Goal: Transaction & Acquisition: Purchase product/service

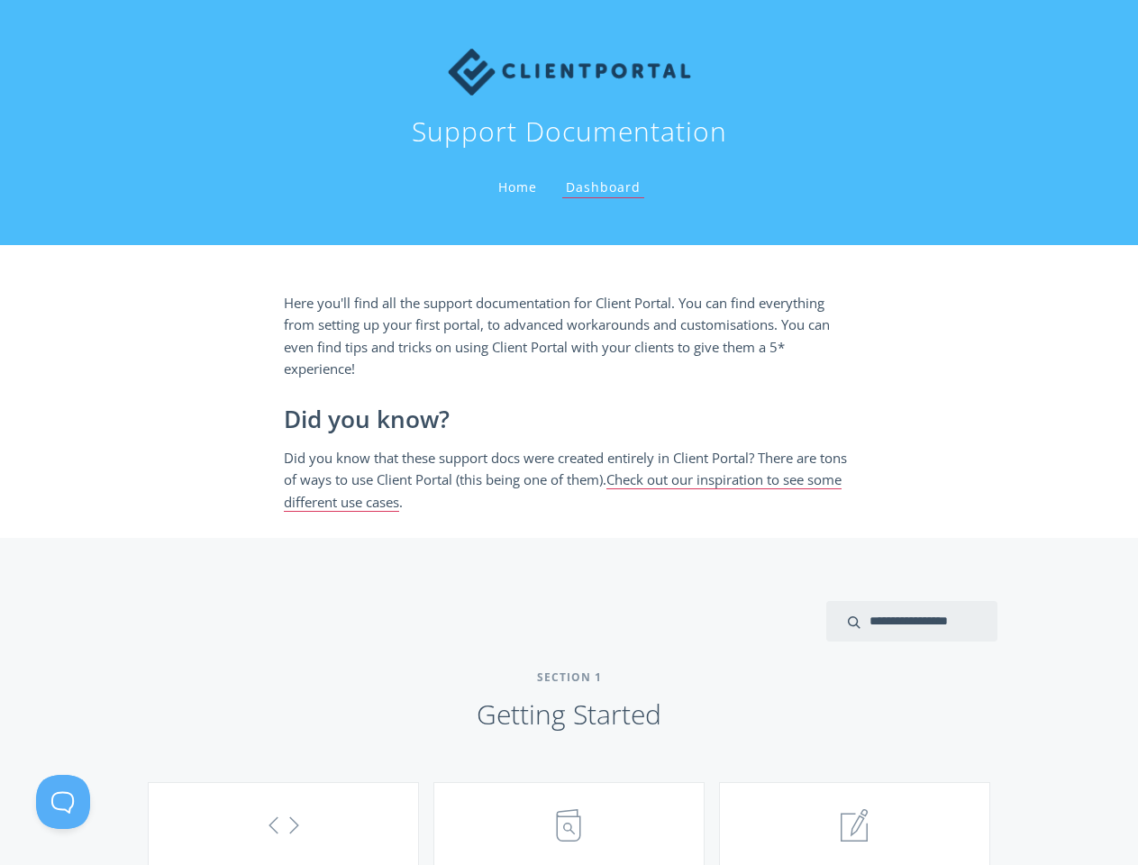
click at [569, 433] on h2 "Did you know?" at bounding box center [569, 419] width 571 height 27
click at [63, 802] on button at bounding box center [63, 802] width 54 height 54
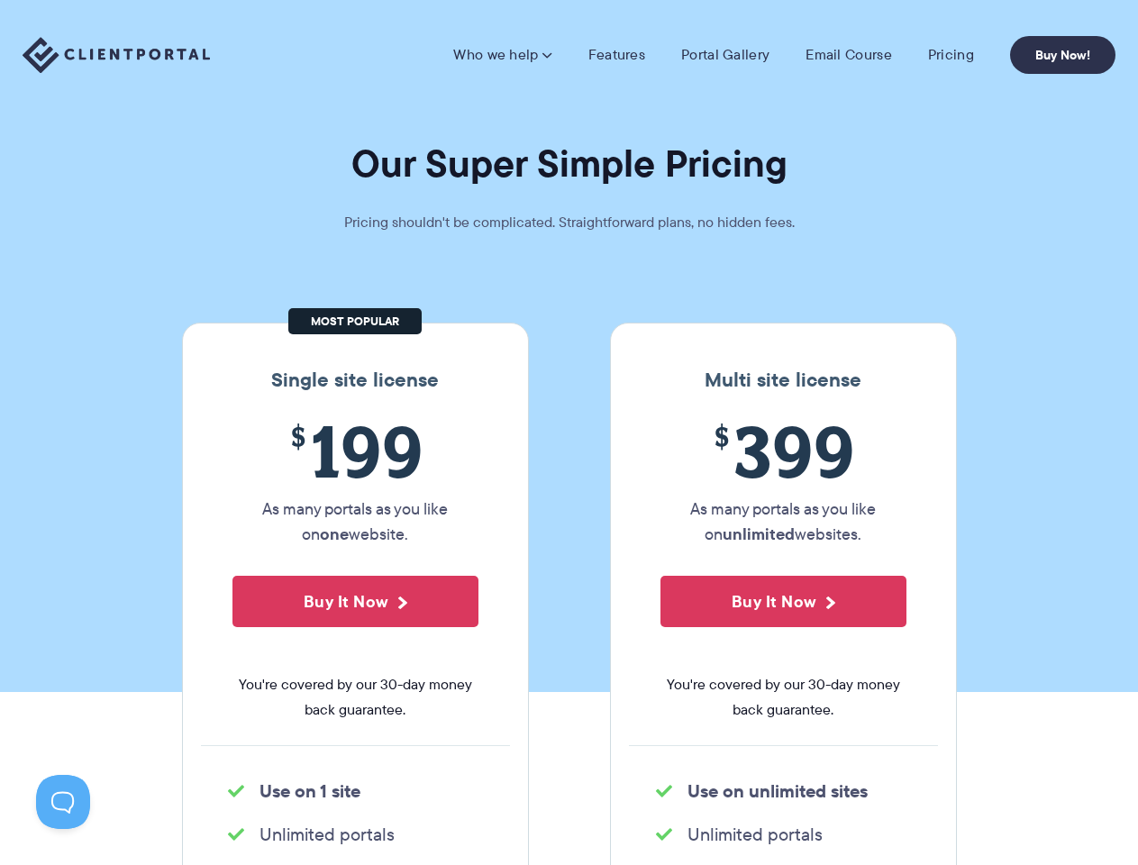
click at [569, 433] on section "Our Super Simple Pricing Pricing shouldn't be complicated. Straightforward plan…" at bounding box center [569, 346] width 1138 height 692
click at [505, 55] on link "Who we help" at bounding box center [502, 55] width 98 height 18
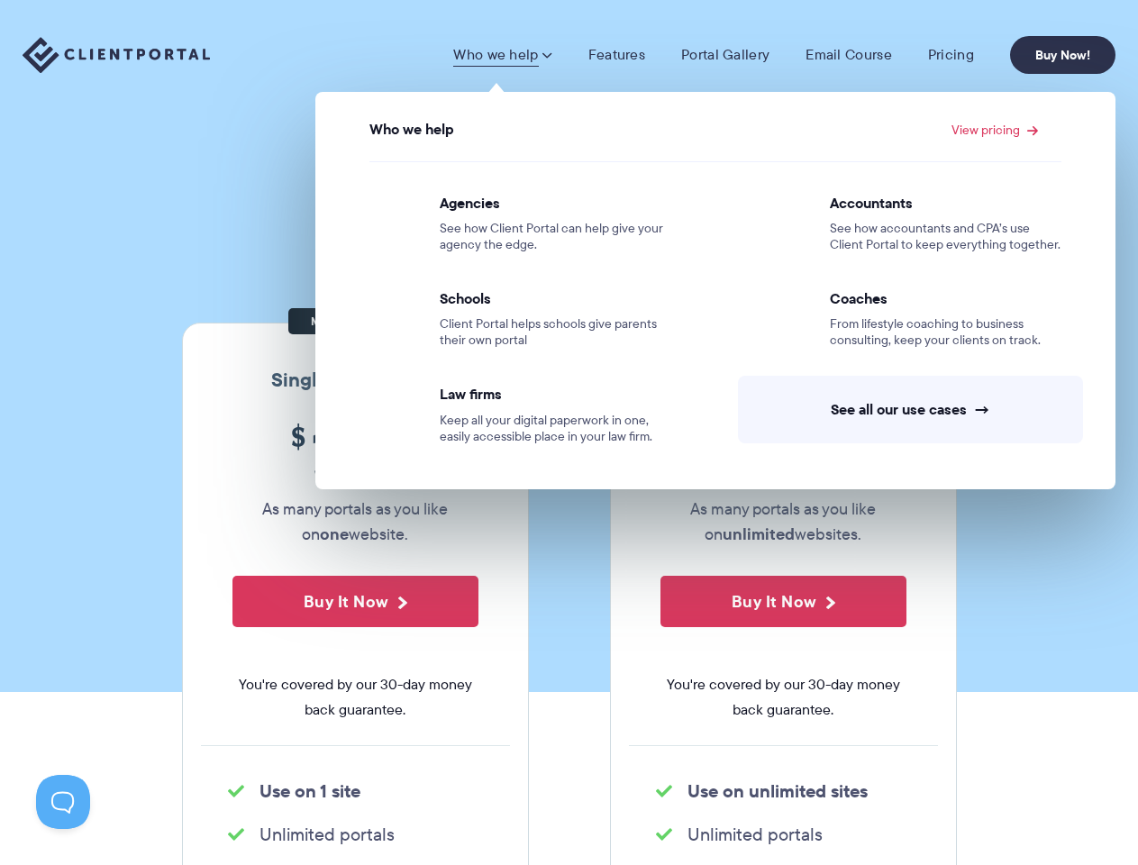
click at [355, 601] on button "Buy It Now" at bounding box center [355, 601] width 246 height 51
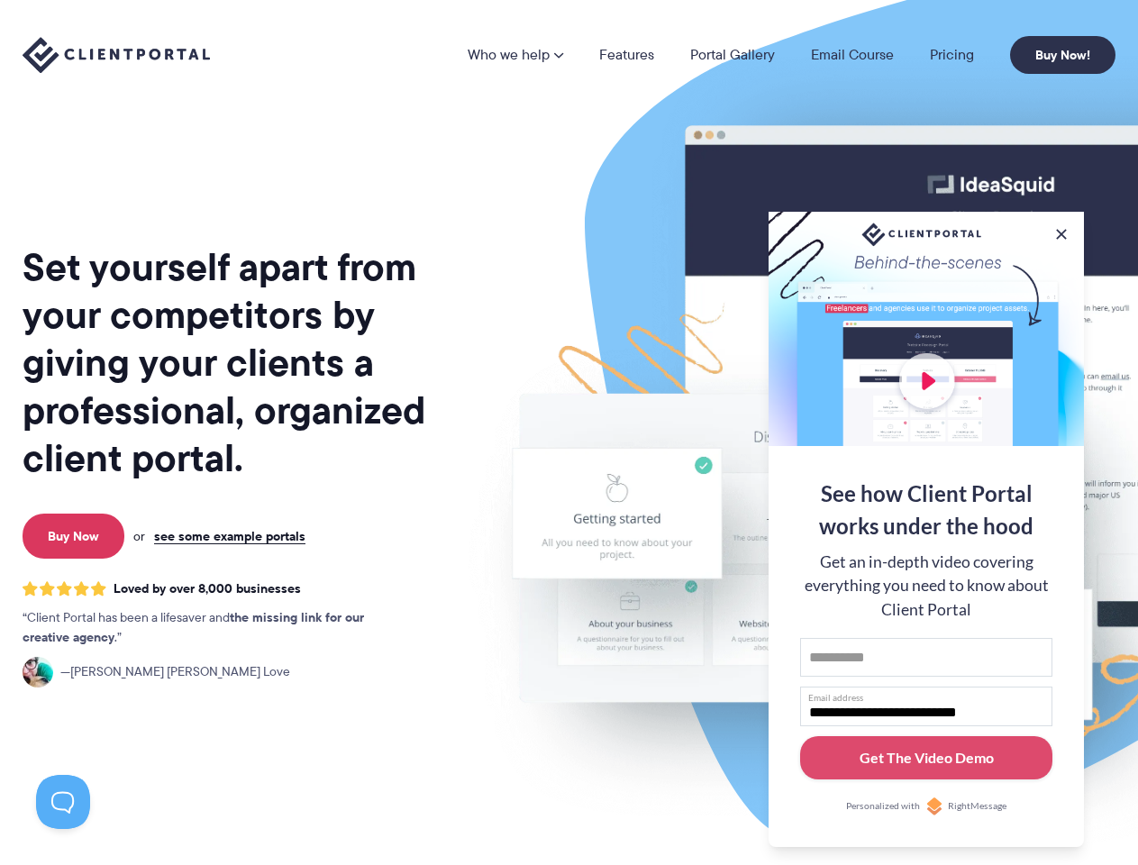
click at [569, 433] on img at bounding box center [941, 446] width 1010 height 864
click at [516, 55] on link "Who we help" at bounding box center [516, 55] width 96 height 14
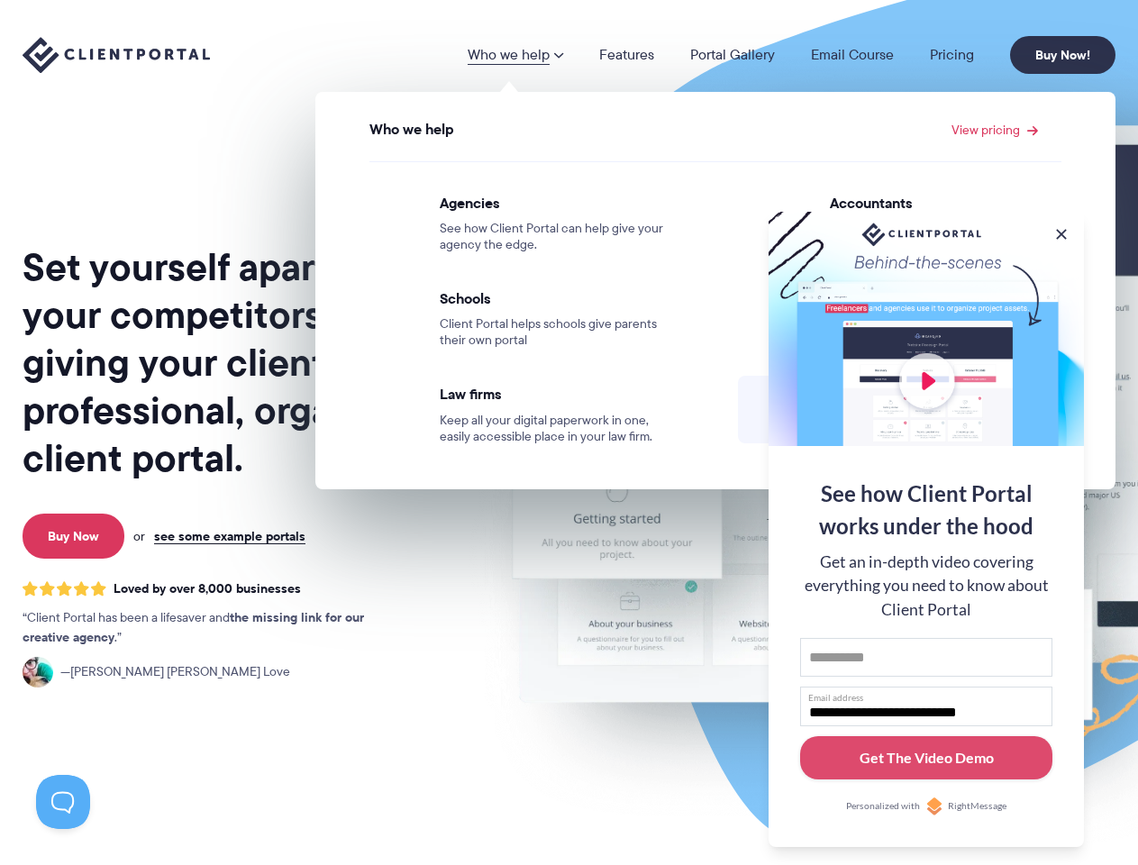
click at [1061, 231] on button at bounding box center [1061, 234] width 18 height 18
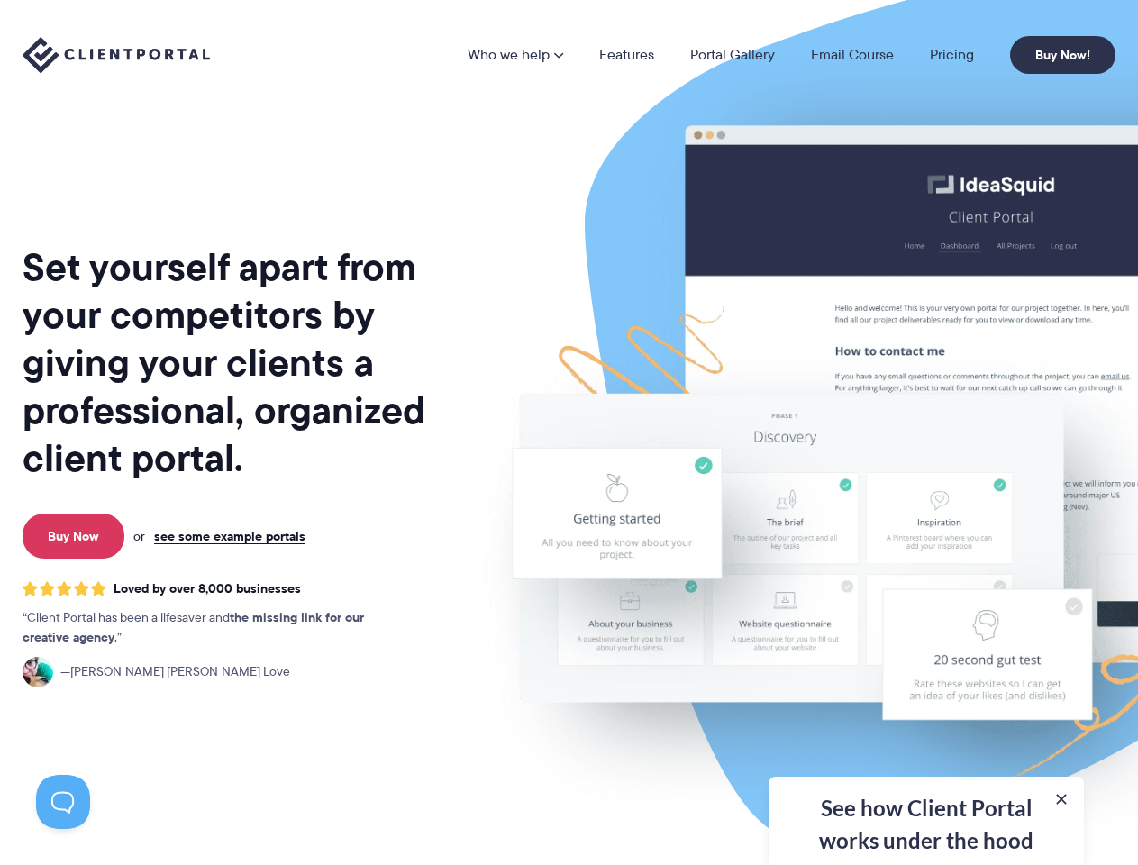
click at [926, 527] on img at bounding box center [941, 446] width 1010 height 864
click at [63, 802] on button at bounding box center [63, 802] width 54 height 54
